Goal: Share content: Share content

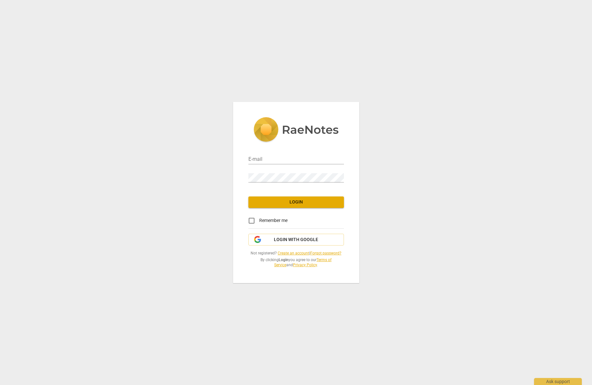
type input "juanita.rowley@gmail.com"
click at [312, 206] on button "Login" at bounding box center [296, 202] width 96 height 11
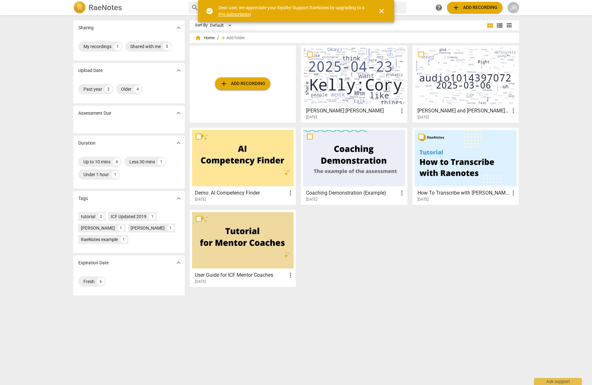
click at [383, 10] on span "close" at bounding box center [382, 11] width 8 height 8
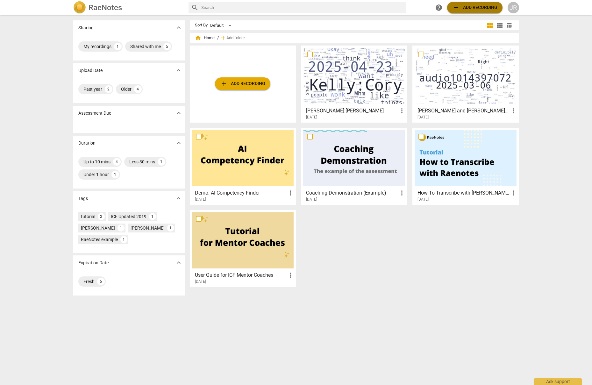
click at [457, 6] on span "add" at bounding box center [456, 8] width 8 height 8
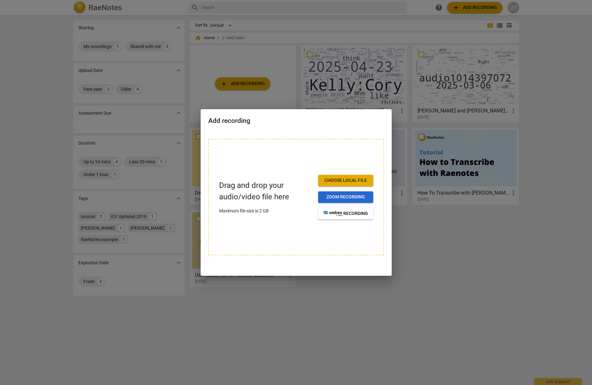
click at [354, 198] on span "Zoom recording" at bounding box center [345, 197] width 45 height 6
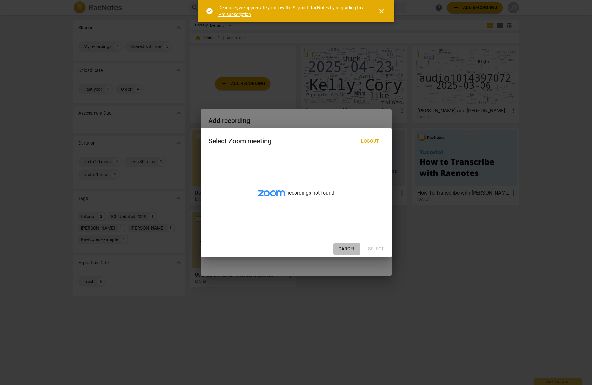
click at [347, 246] on span "Cancel" at bounding box center [347, 249] width 17 height 6
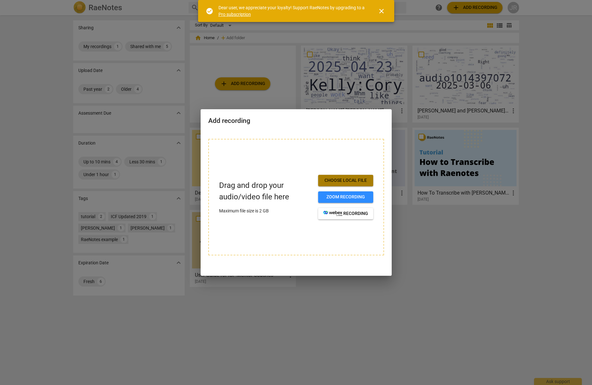
click at [344, 179] on span "Choose local file" at bounding box center [345, 180] width 45 height 6
click at [334, 180] on span "Choose local file" at bounding box center [345, 180] width 45 height 6
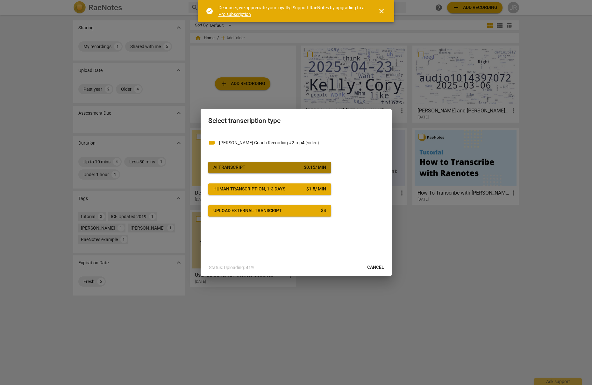
click at [279, 165] on span "AI Transcript $ 0.15 / min" at bounding box center [269, 167] width 113 height 6
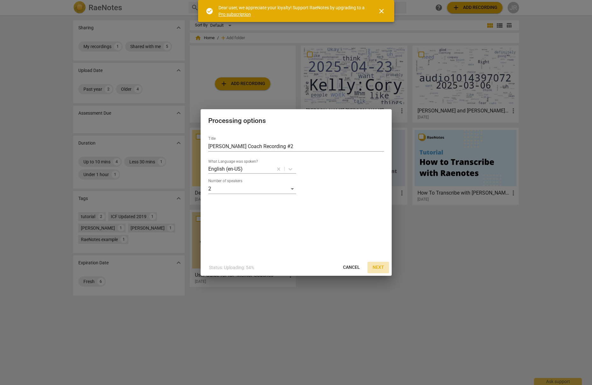
click at [382, 265] on span "Next" at bounding box center [378, 267] width 11 height 6
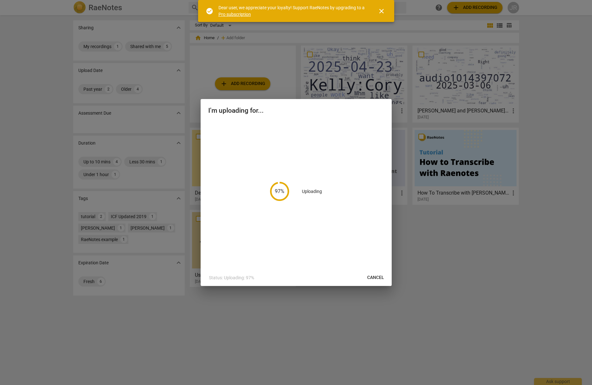
click at [380, 12] on span "close" at bounding box center [382, 11] width 8 height 8
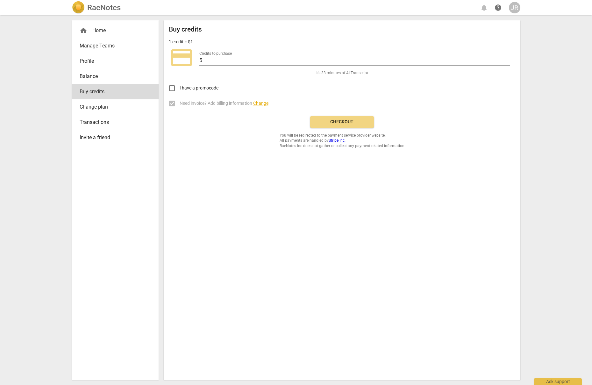
click at [328, 123] on span "Checkout" at bounding box center [342, 122] width 54 height 6
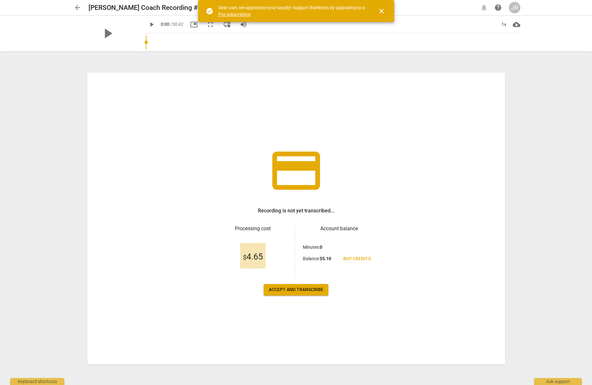
click at [294, 290] on span "Accept and transcribe" at bounding box center [296, 290] width 54 height 6
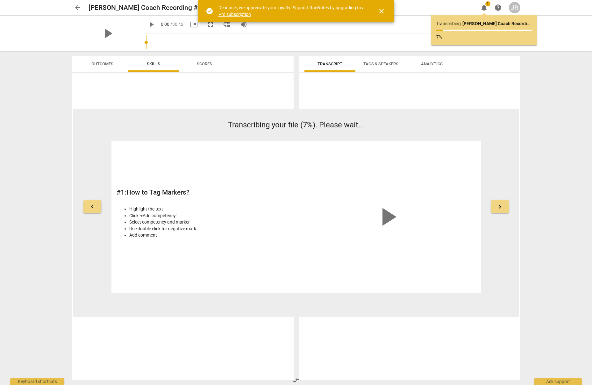
click at [239, 16] on link "Pro subscription" at bounding box center [235, 14] width 32 height 5
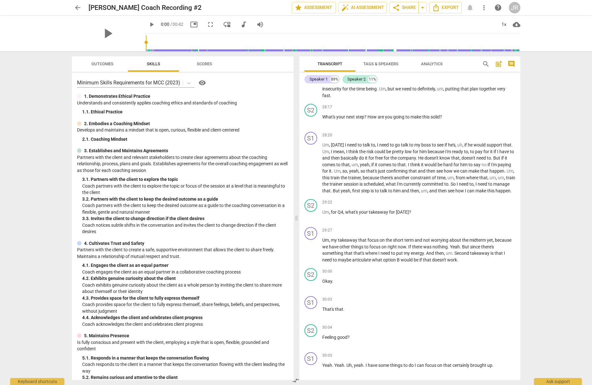
scroll to position [2743, 0]
click at [426, 63] on span "Analytics" at bounding box center [432, 63] width 22 height 5
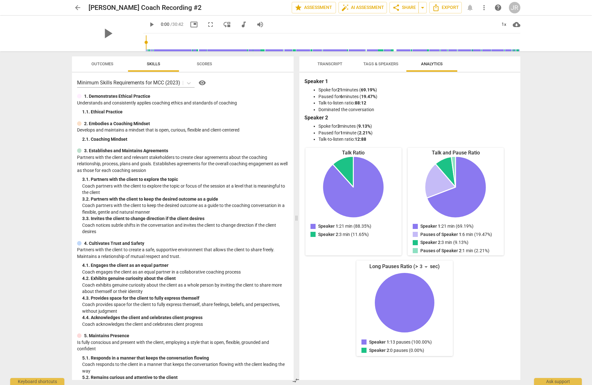
click at [384, 66] on span "Tags & Speakers" at bounding box center [380, 63] width 35 height 5
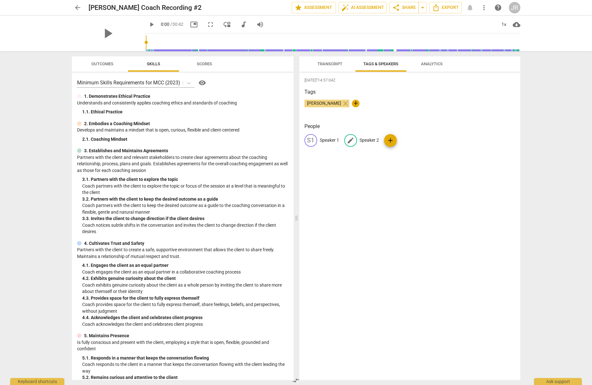
click at [353, 141] on span "edit" at bounding box center [351, 141] width 8 height 8
type input "Juanita"
click at [354, 104] on span "+" at bounding box center [356, 104] width 8 height 8
click at [330, 143] on p "Speaker 1" at bounding box center [329, 140] width 19 height 7
type input "Manuel"
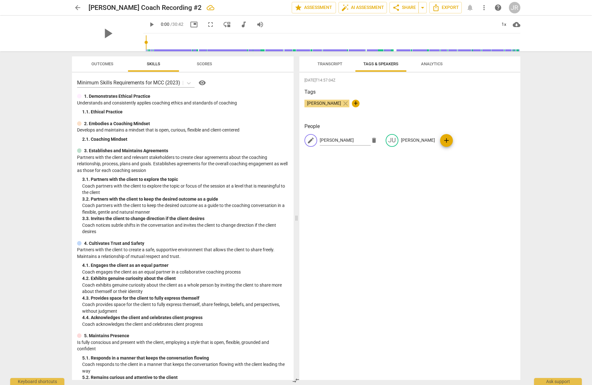
click at [408, 186] on div "2025-09-16T14:57:04Z Tags Juanita Rowley close + People edit Manuel delete JU J…" at bounding box center [409, 226] width 221 height 307
click at [325, 64] on span "Transcript" at bounding box center [330, 63] width 25 height 5
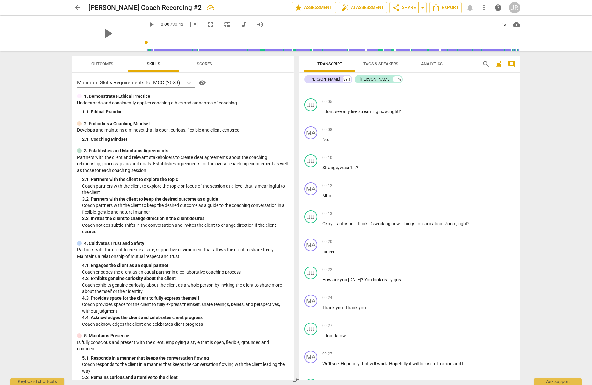
scroll to position [0, 0]
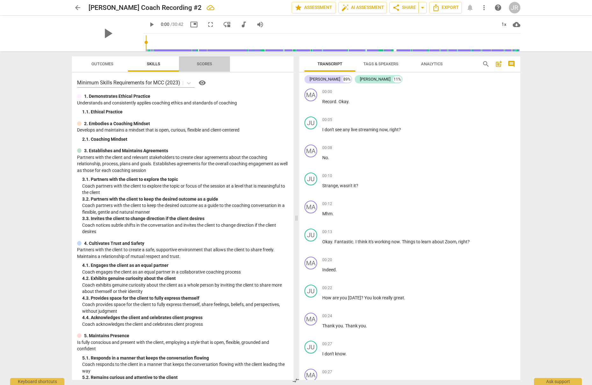
click at [194, 61] on span "Scores" at bounding box center [204, 64] width 31 height 9
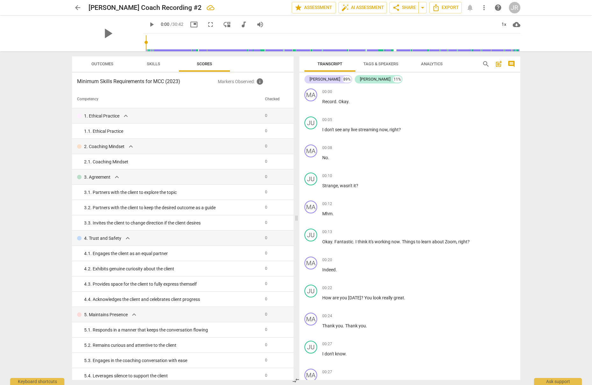
click at [107, 66] on span "Outcomes" at bounding box center [102, 63] width 22 height 5
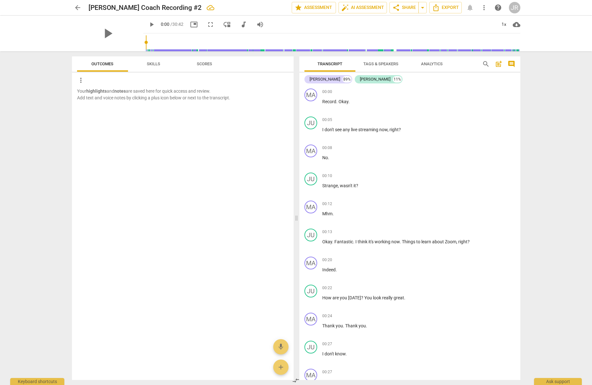
click at [154, 65] on span "Skills" at bounding box center [153, 63] width 13 height 5
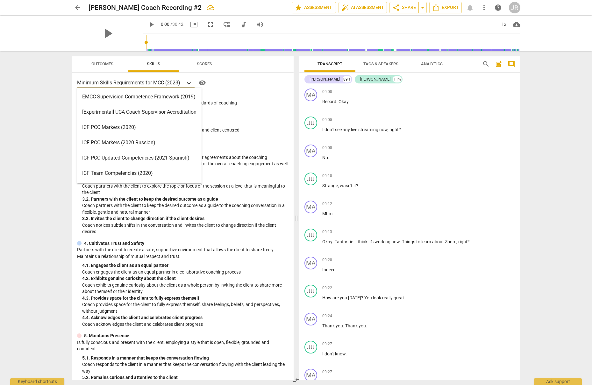
click at [190, 83] on icon at bounding box center [189, 83] width 4 height 2
click at [168, 127] on div "ICF PCC Markers (2020)" at bounding box center [139, 127] width 125 height 15
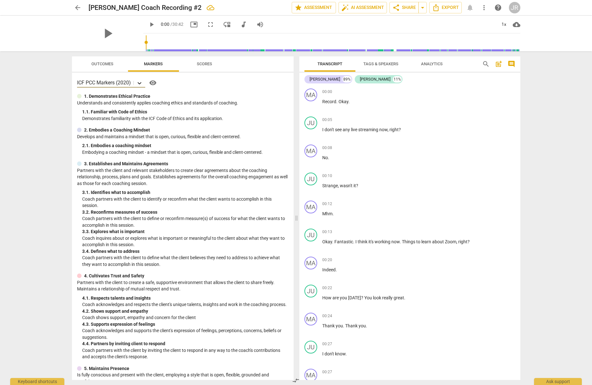
click at [140, 83] on icon at bounding box center [140, 83] width 4 height 2
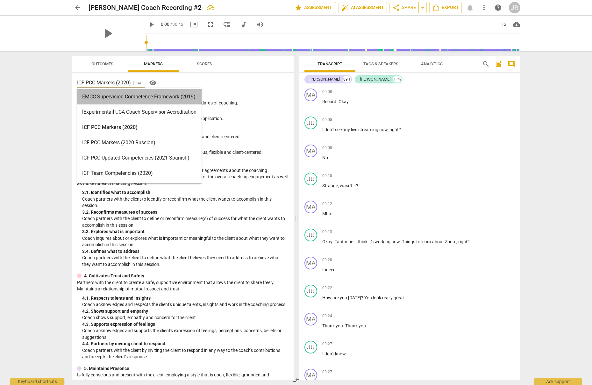
click at [148, 100] on div "EMCC Supervision Competence Framework (2019)" at bounding box center [139, 96] width 125 height 15
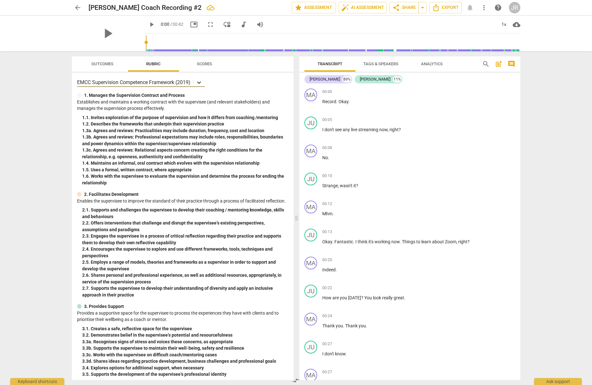
click at [200, 83] on icon at bounding box center [199, 83] width 4 height 2
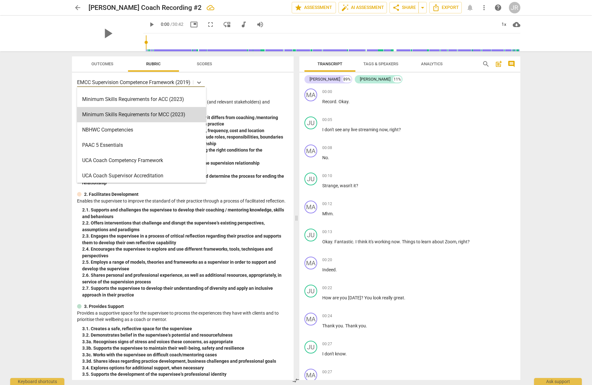
scroll to position [150, 0]
click at [164, 115] on div "Minimum Skills Requirements for MCC (2023)" at bounding box center [141, 113] width 129 height 15
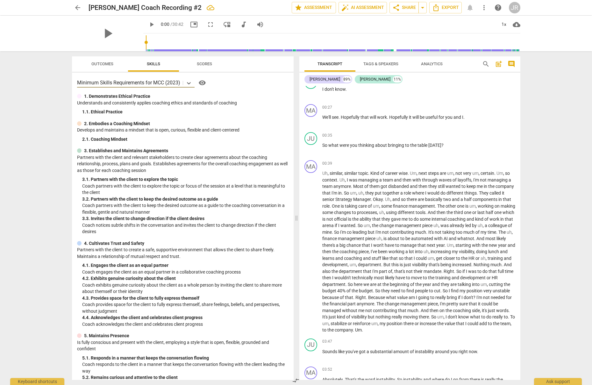
scroll to position [0, 0]
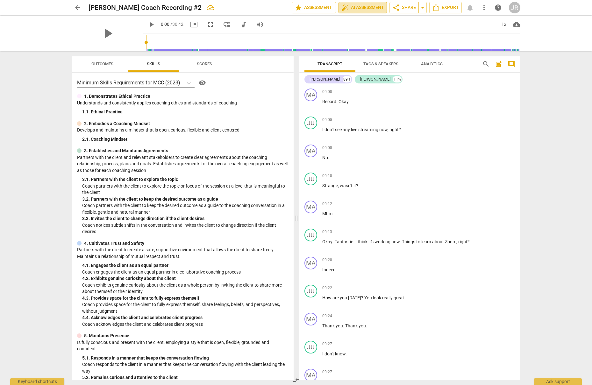
click at [356, 10] on span "auto_fix_high AI Assessment" at bounding box center [362, 8] width 43 height 8
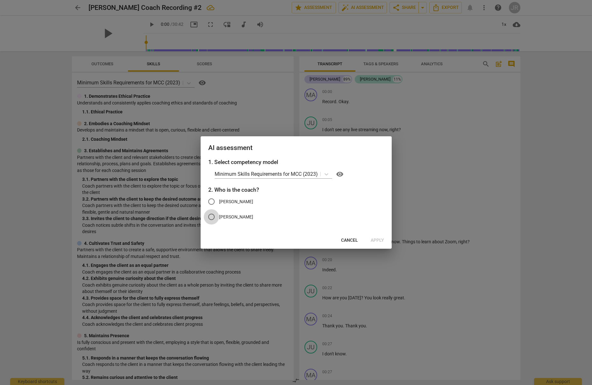
click at [212, 218] on input "Juanita" at bounding box center [211, 216] width 15 height 15
radio input "true"
click at [379, 239] on span "Apply" at bounding box center [377, 240] width 13 height 6
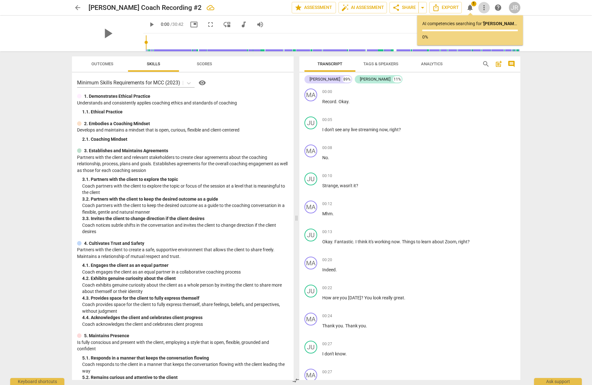
click at [482, 10] on span "more_vert" at bounding box center [484, 8] width 8 height 8
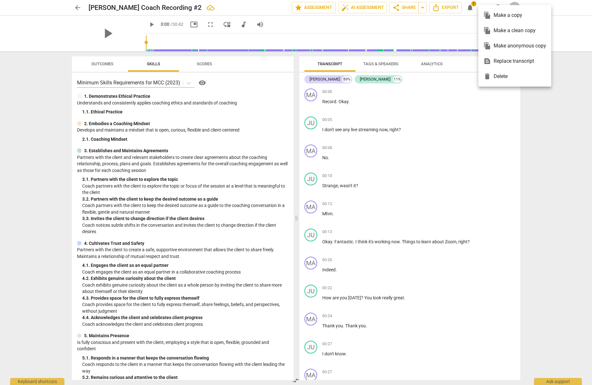
click at [528, 121] on div at bounding box center [296, 192] width 592 height 385
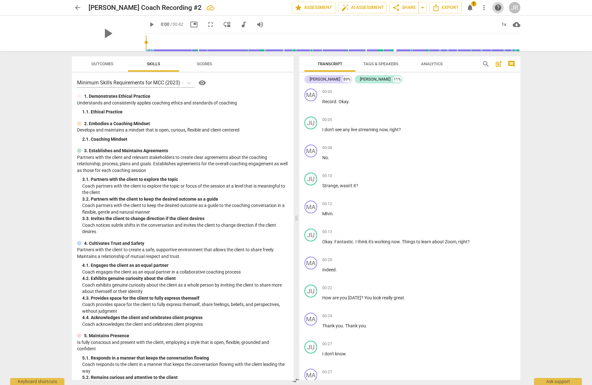
click at [497, 9] on span "help" at bounding box center [498, 8] width 8 height 8
click at [515, 9] on div "JR" at bounding box center [514, 7] width 11 height 11
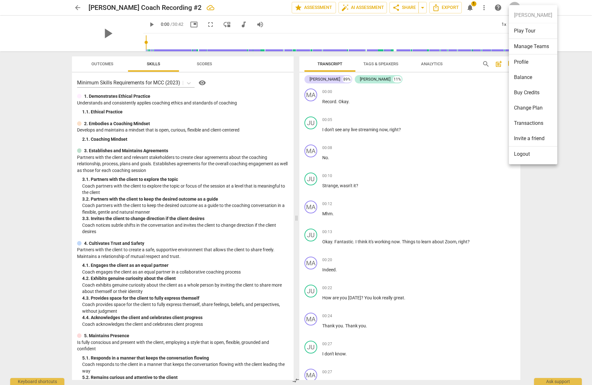
click at [546, 212] on div at bounding box center [296, 192] width 592 height 385
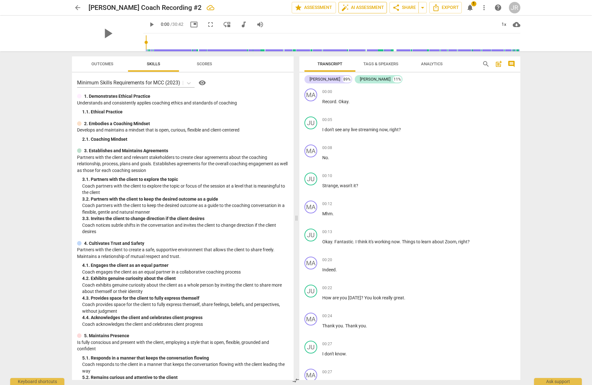
click at [367, 9] on span "auto_fix_high AI Assessment" at bounding box center [362, 8] width 43 height 8
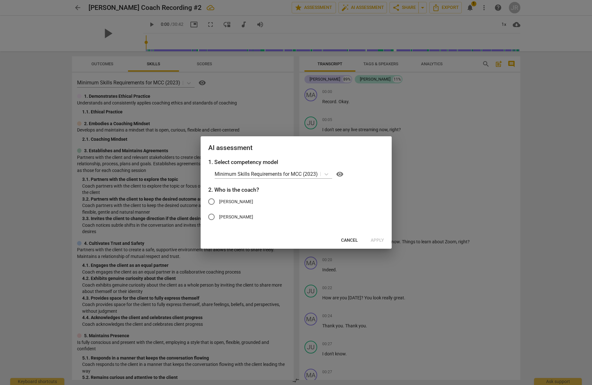
click at [211, 218] on input "Juanita" at bounding box center [211, 216] width 15 height 15
radio input "true"
click at [376, 240] on span "Apply" at bounding box center [377, 240] width 13 height 6
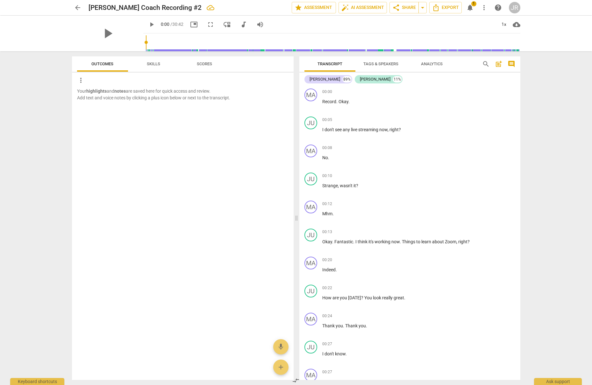
click at [156, 64] on span "Skills" at bounding box center [153, 63] width 13 height 5
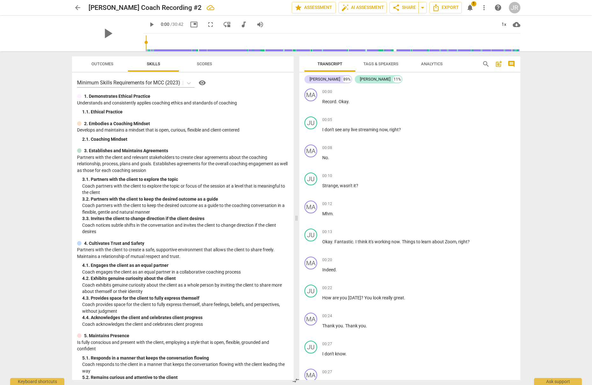
click at [208, 66] on span "Scores" at bounding box center [204, 63] width 15 height 5
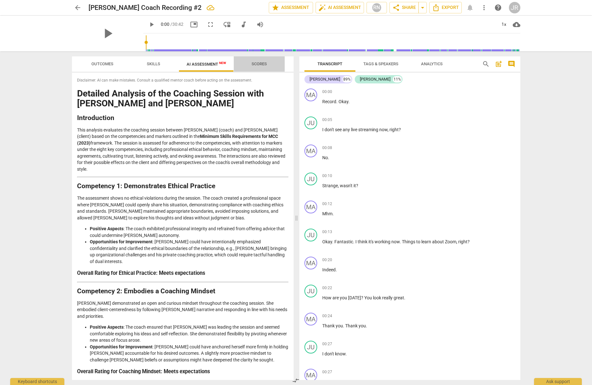
click at [257, 63] on span "Scores" at bounding box center [259, 63] width 15 height 5
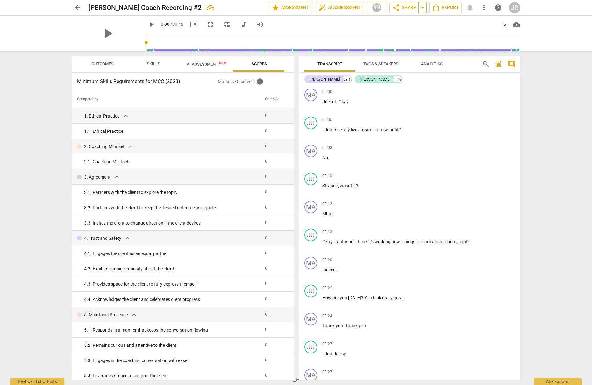
click at [422, 10] on span "arrow_drop_down" at bounding box center [423, 8] width 8 height 8
click at [410, 9] on span "share Share" at bounding box center [404, 8] width 24 height 8
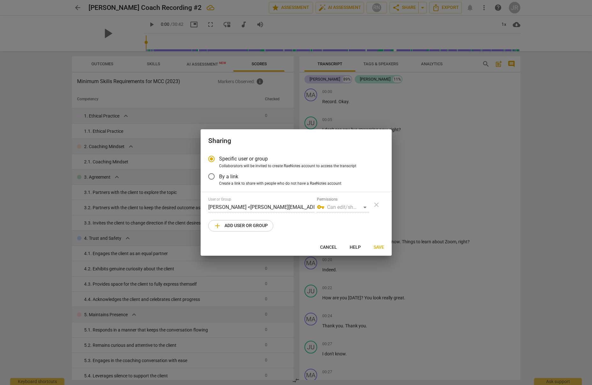
click at [356, 208] on div "vpn_key Can edit/share" at bounding box center [343, 207] width 52 height 10
click at [366, 205] on div "vpn_key Can edit/share" at bounding box center [343, 207] width 52 height 10
click at [364, 207] on div "vpn_key Can edit/share" at bounding box center [343, 207] width 52 height 10
click at [332, 208] on div "vpn_key Can edit/share" at bounding box center [343, 207] width 52 height 10
click at [256, 227] on span "add Add user or group" at bounding box center [241, 226] width 54 height 8
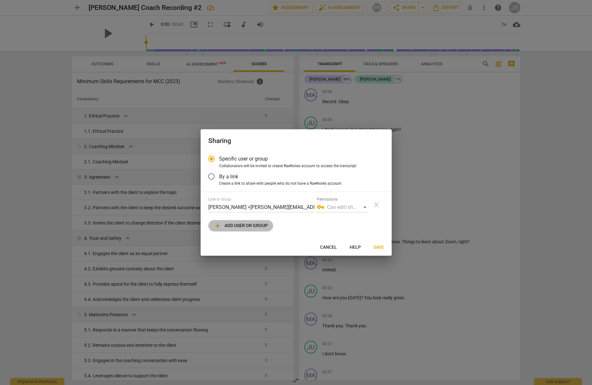
radio input "false"
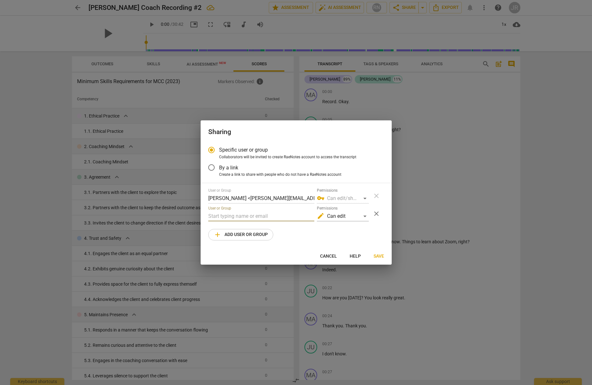
click at [260, 216] on input "text" at bounding box center [261, 216] width 106 height 10
type input "scsmith@slweb.net"
click at [249, 239] on button "add Add user or group" at bounding box center [240, 234] width 65 height 11
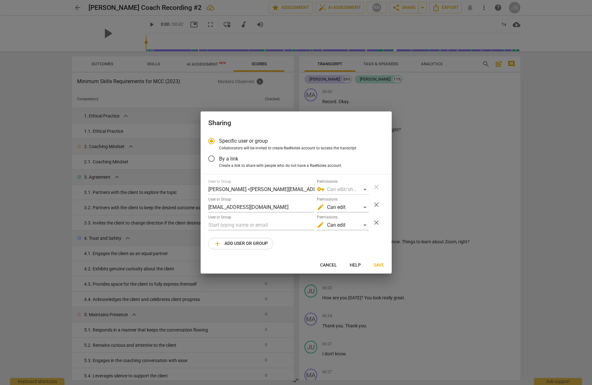
click at [382, 265] on span "Save" at bounding box center [379, 265] width 11 height 6
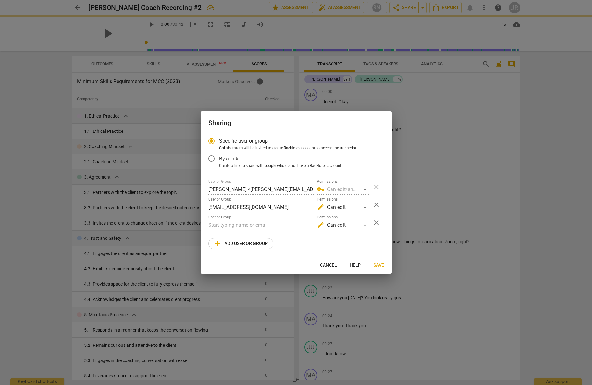
radio input "false"
type input "Sara Smith <scsmith@slweb.net>"
